Goal: Information Seeking & Learning: Learn about a topic

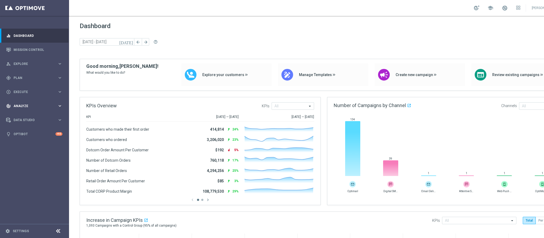
click at [31, 105] on span "Analyze" at bounding box center [36, 106] width 44 height 3
click at [40, 156] on span "BI Studio" at bounding box center [33, 156] width 38 height 3
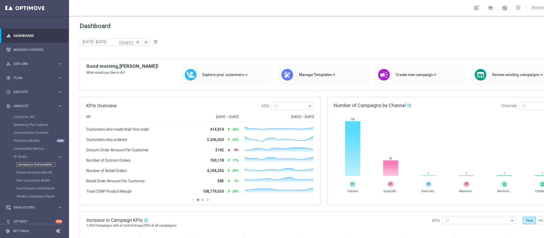
click at [41, 166] on link "Campaigns Deliverability" at bounding box center [35, 165] width 39 height 4
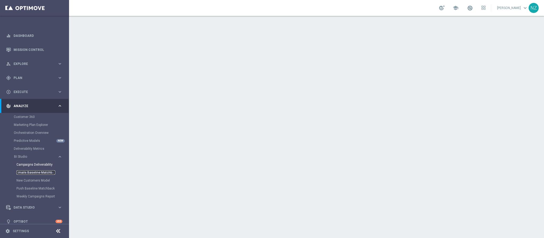
click at [42, 172] on link "Emails Baseline Matchback" at bounding box center [35, 173] width 39 height 4
